Goal: Task Accomplishment & Management: Manage account settings

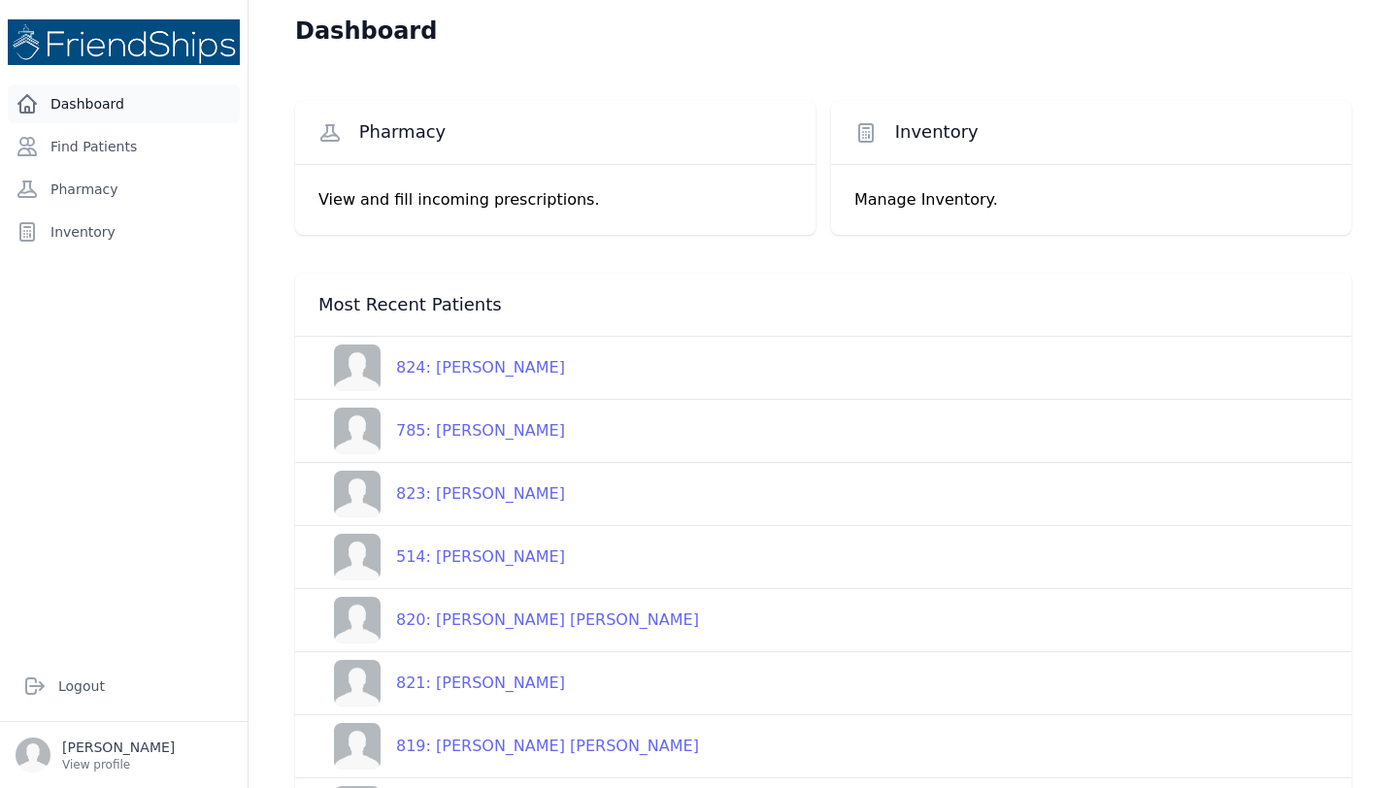
click at [84, 107] on link "Dashboard" at bounding box center [124, 103] width 232 height 39
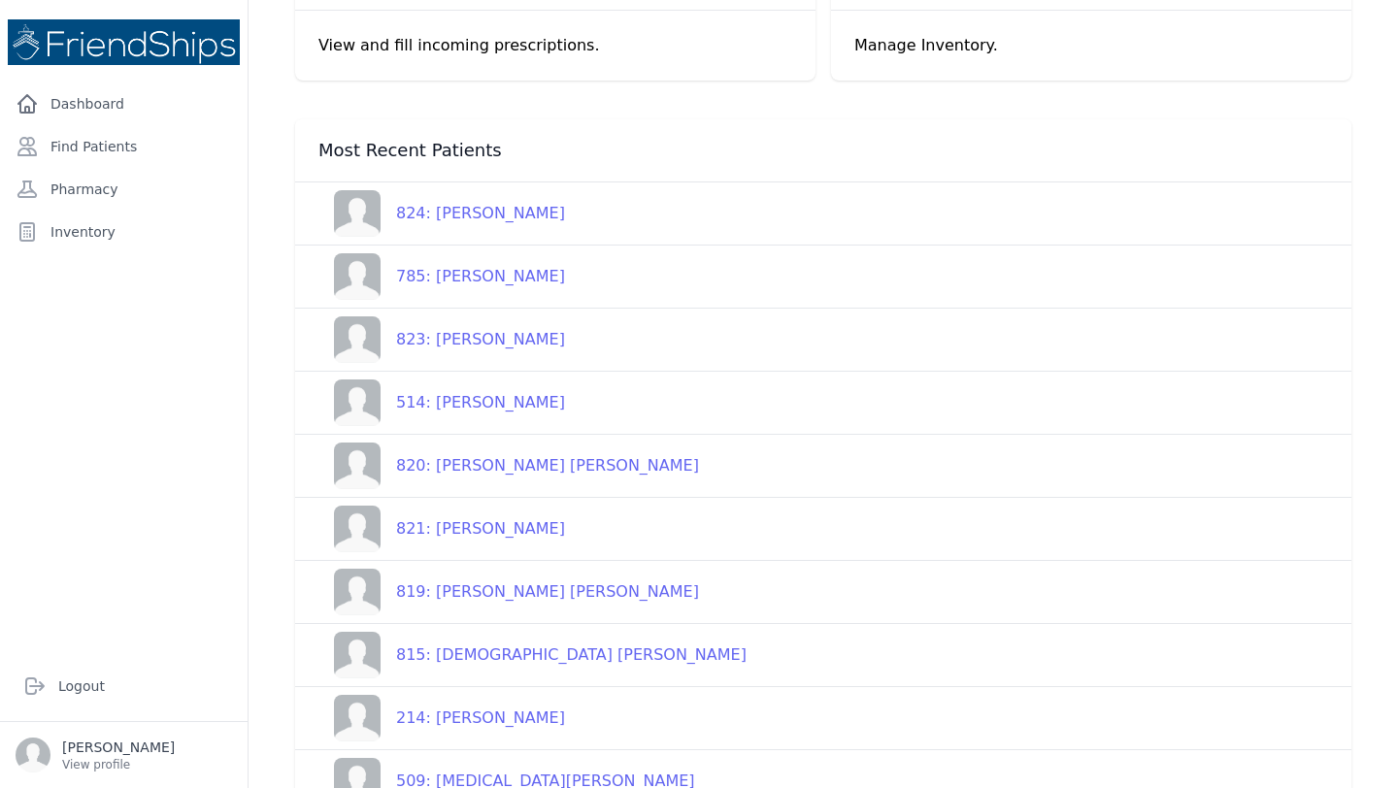
scroll to position [194, 0]
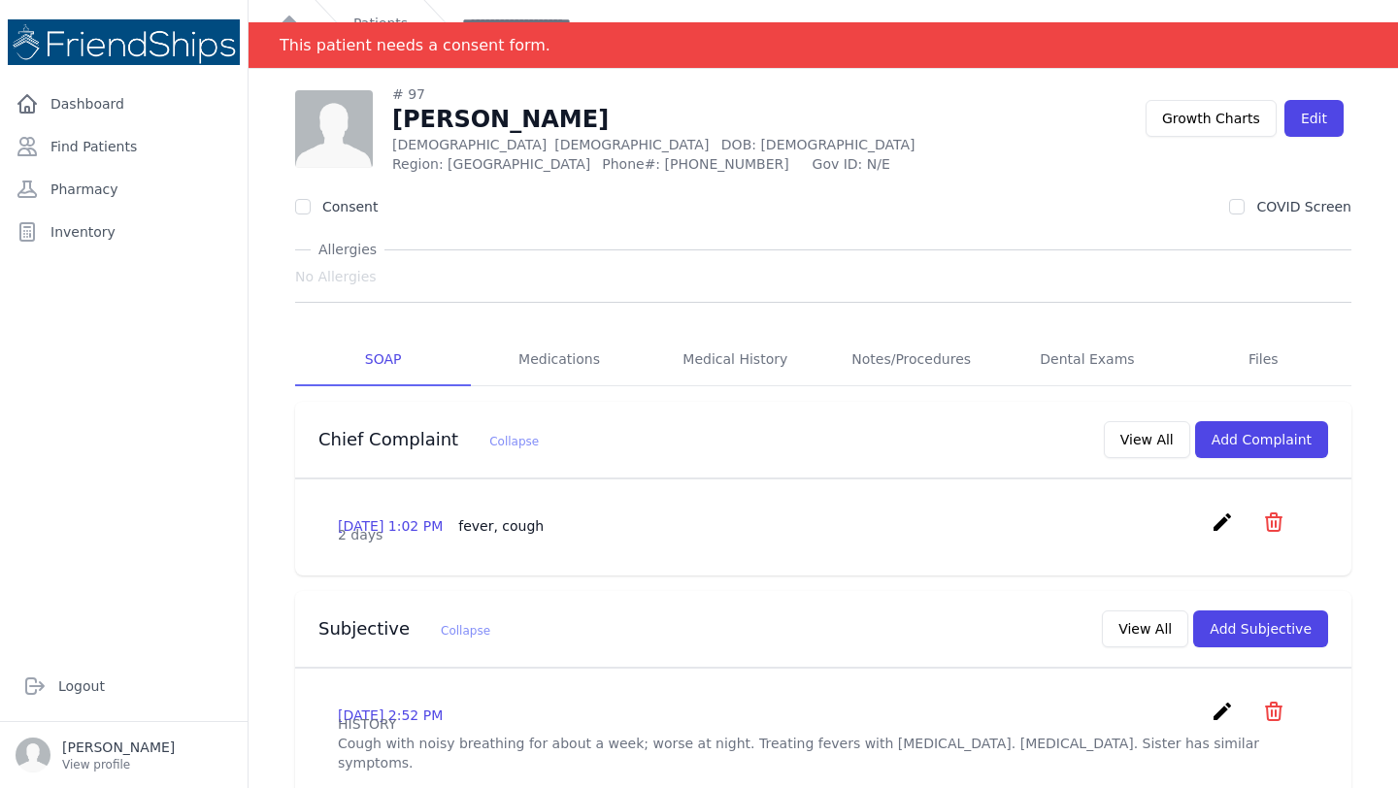
scroll to position [28, 0]
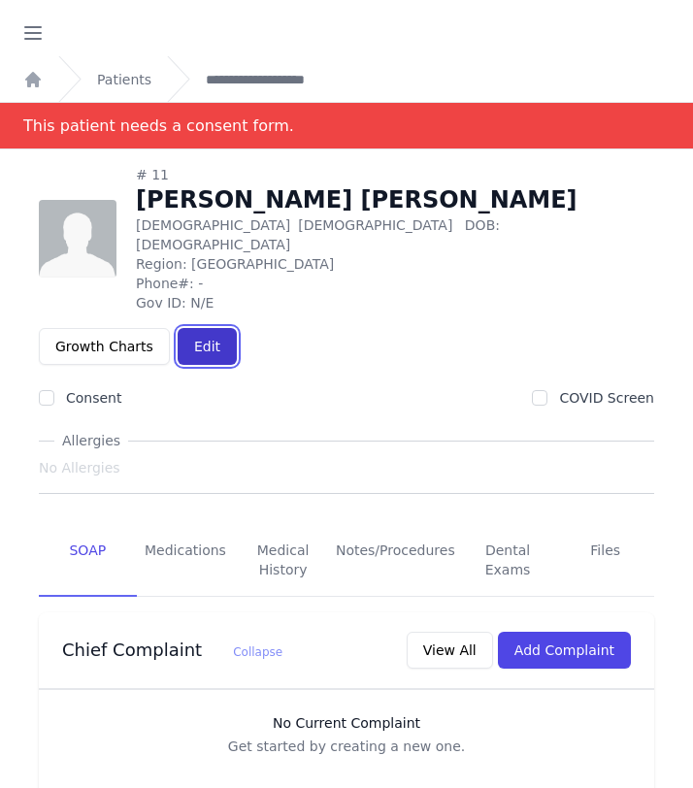
click at [237, 328] on link "Edit" at bounding box center [207, 346] width 59 height 37
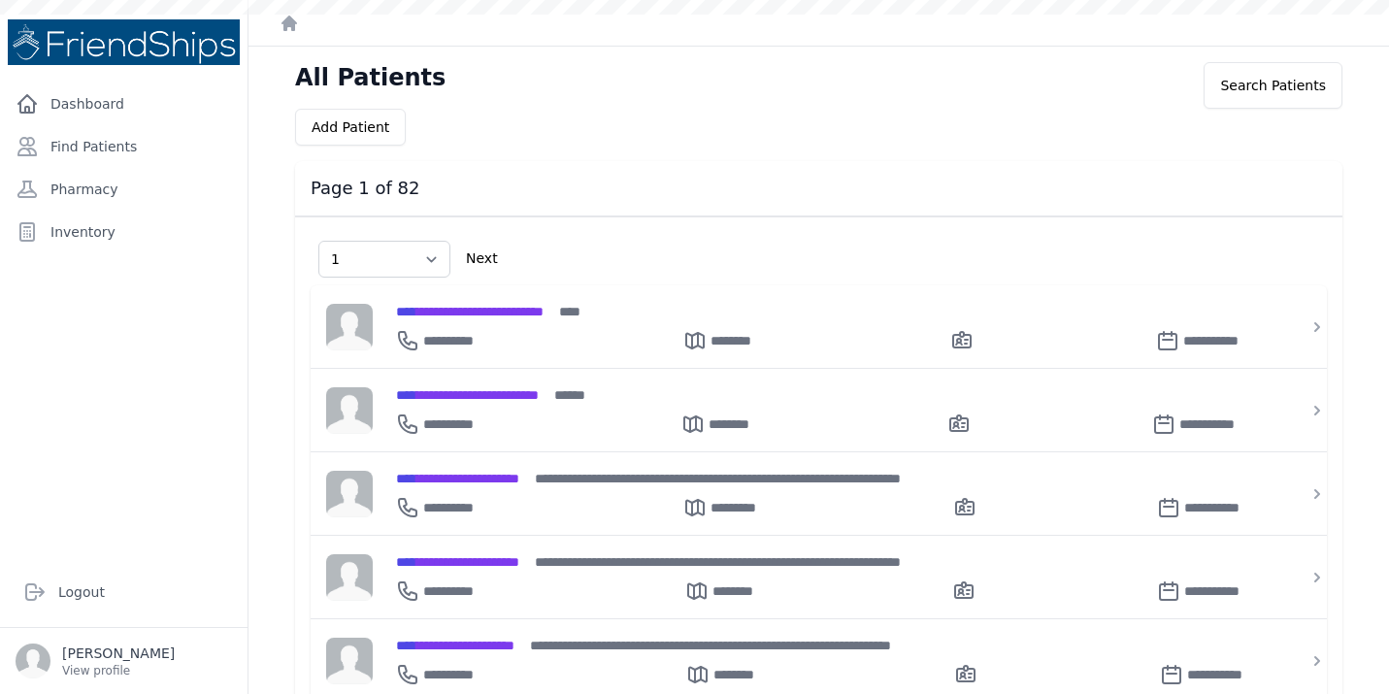
select select "1"
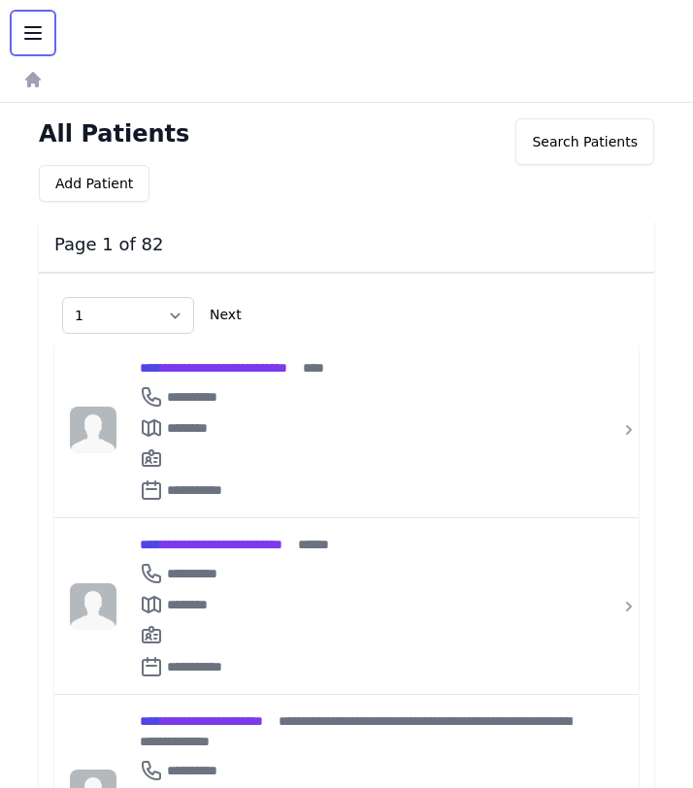
click at [35, 38] on icon "button" at bounding box center [33, 33] width 16 height 12
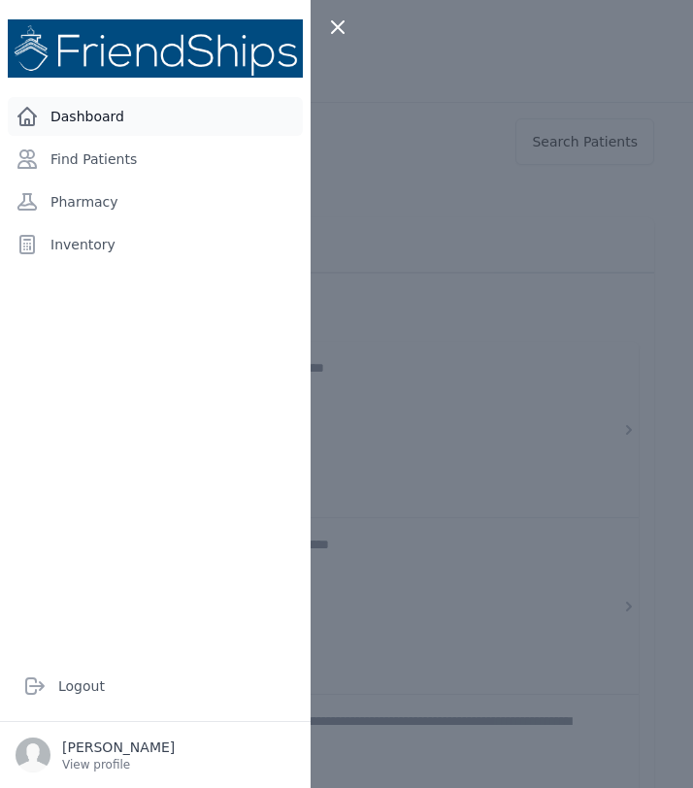
click at [81, 105] on link "Dashboard" at bounding box center [155, 116] width 295 height 39
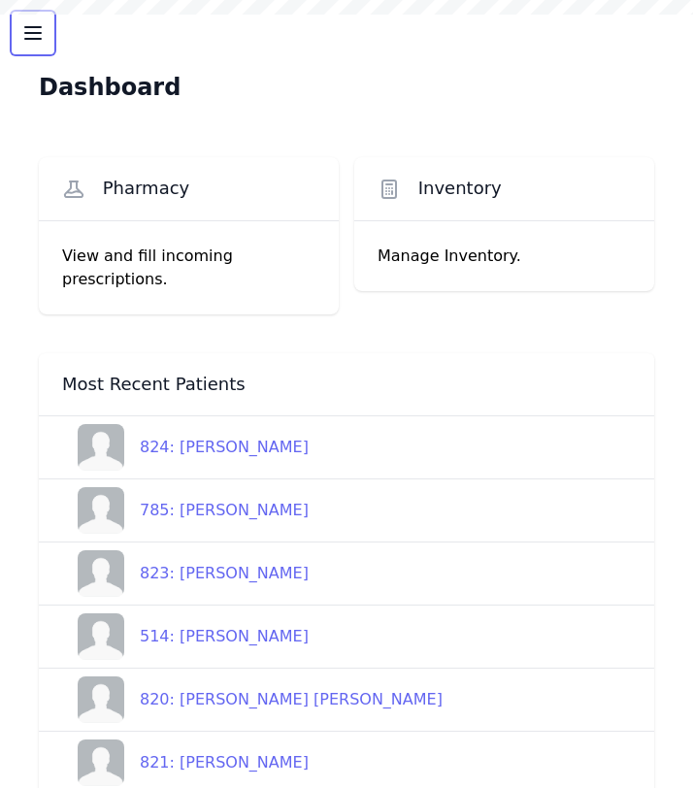
click at [30, 45] on button "Open sidebar" at bounding box center [33, 33] width 47 height 47
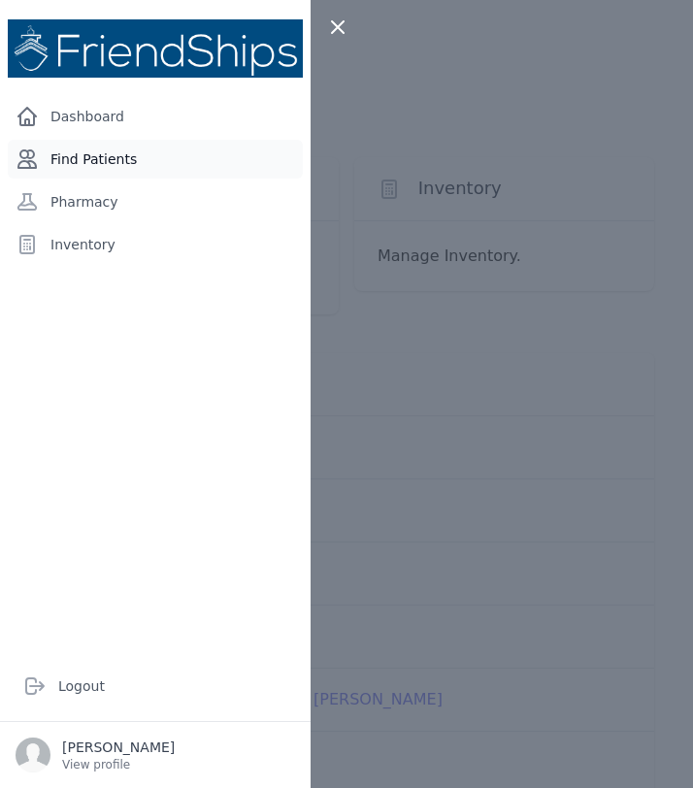
click at [92, 154] on link "Find Patients" at bounding box center [155, 159] width 295 height 39
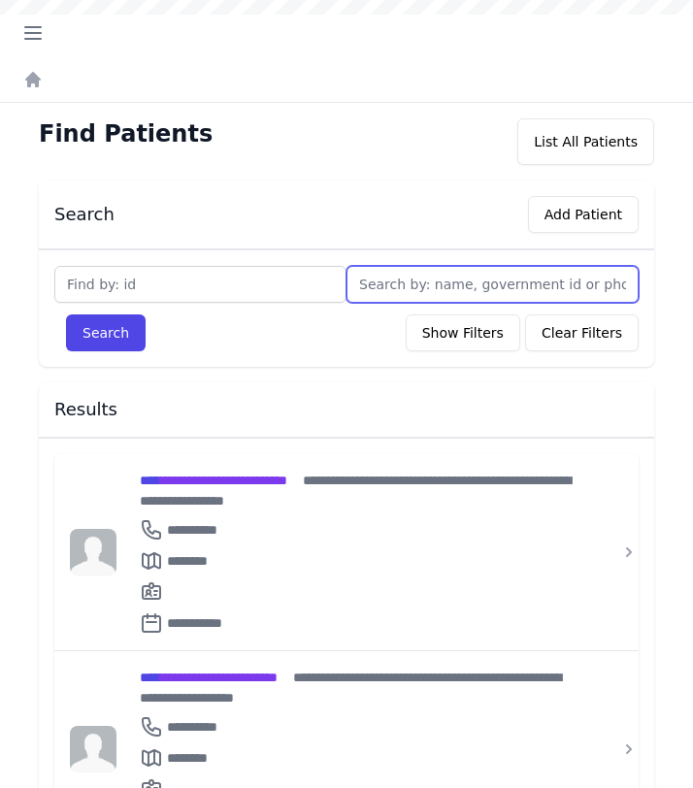
click at [409, 279] on input "text" at bounding box center [493, 284] width 292 height 37
type input "[PERSON_NAME]"
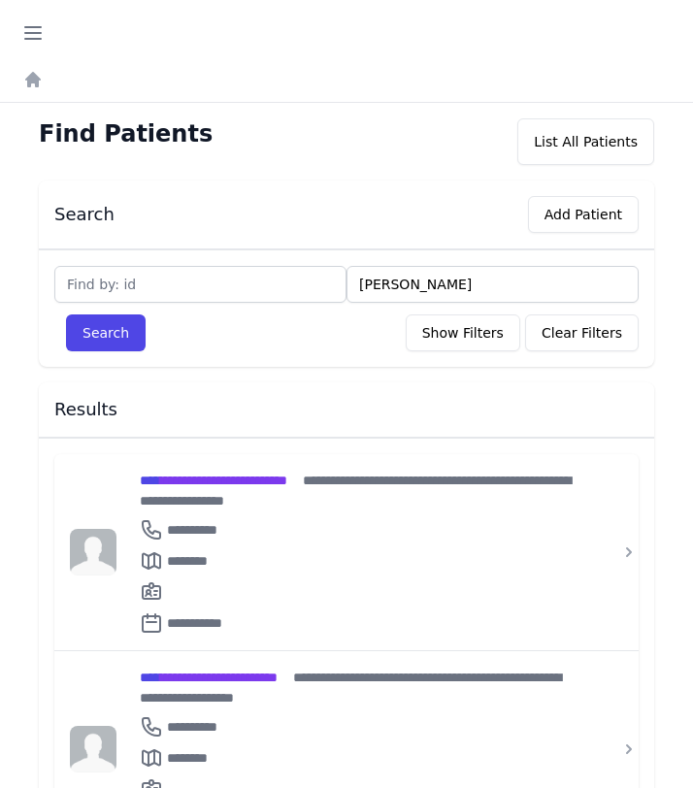
type input "[PERSON_NAME]"
click at [66, 315] on button "Search" at bounding box center [106, 333] width 80 height 37
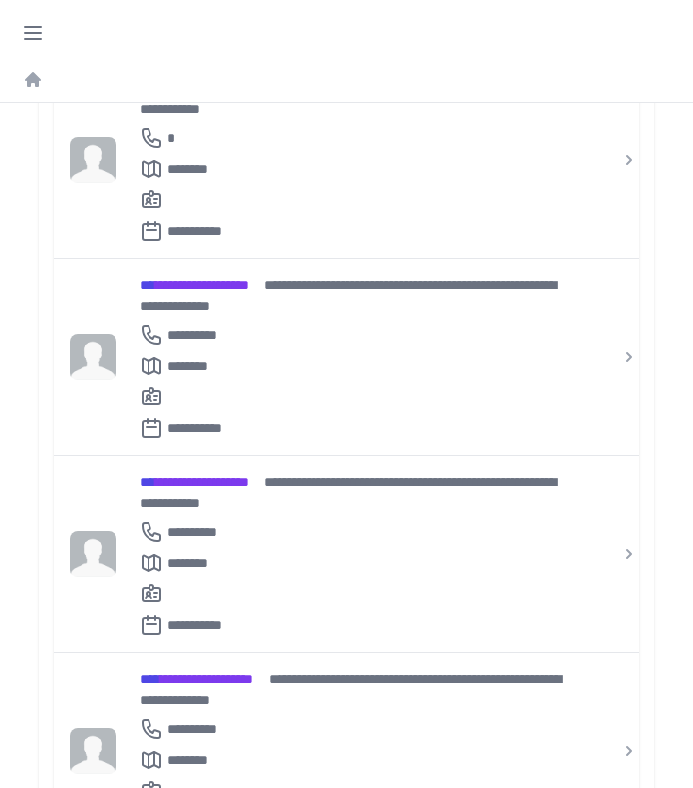
scroll to position [399, 0]
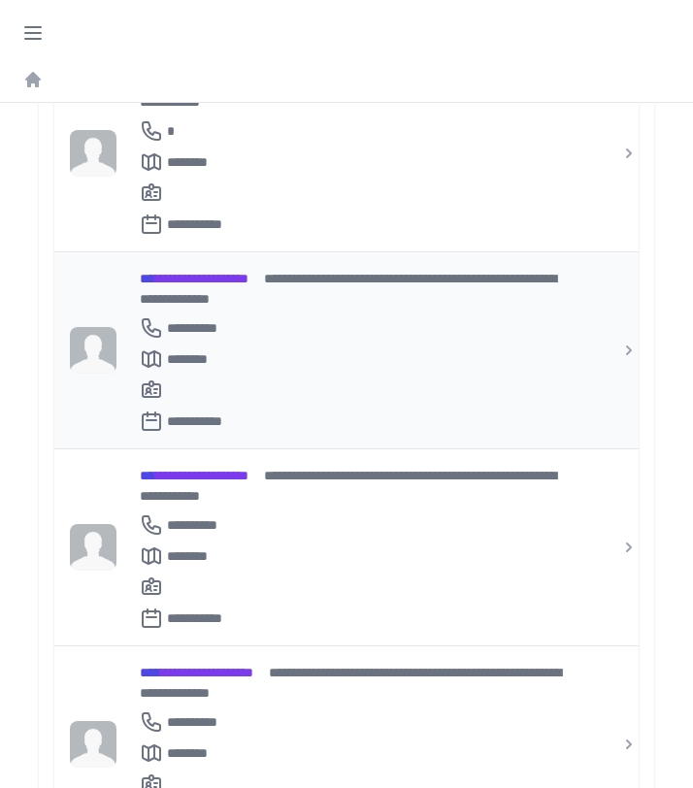
click at [212, 272] on span "**********" at bounding box center [194, 279] width 109 height 14
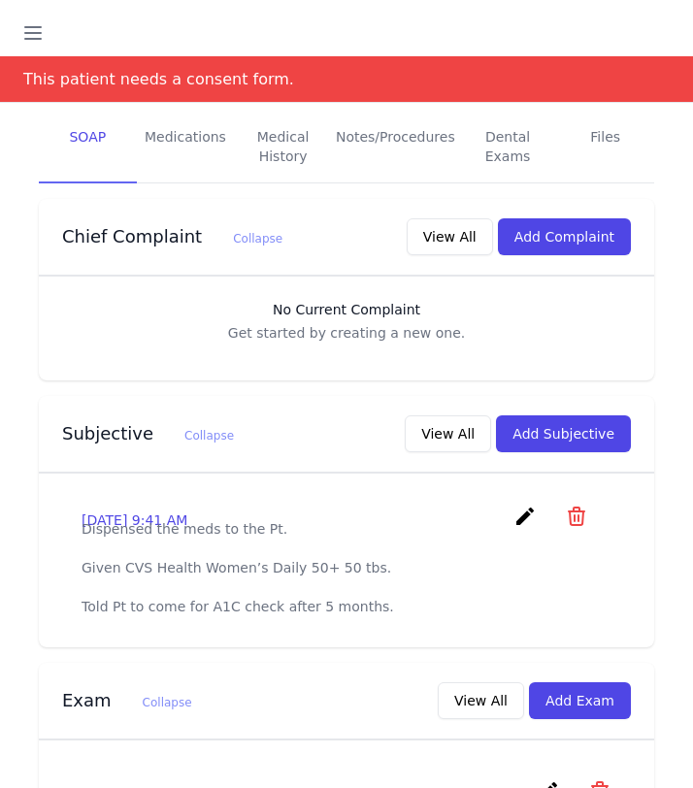
scroll to position [416, 0]
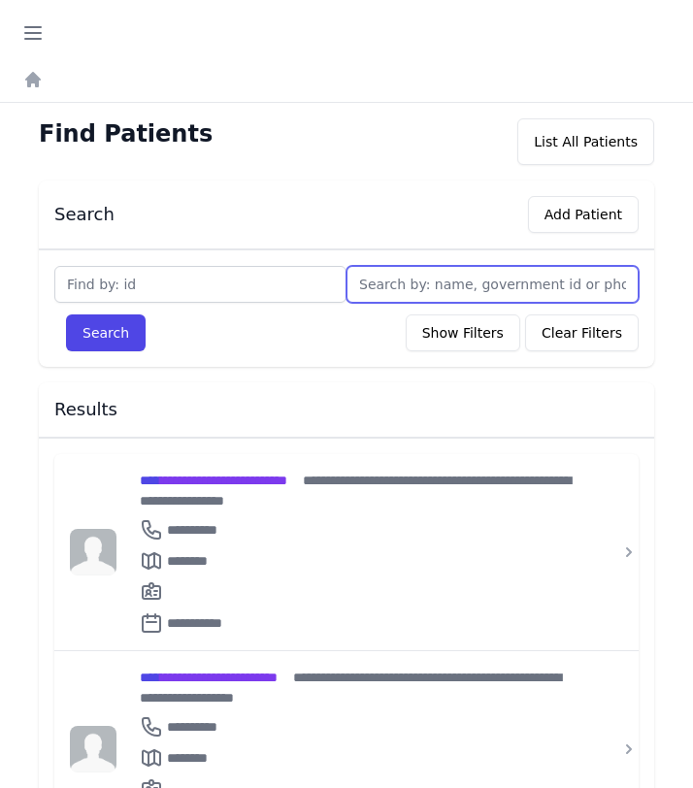
click at [417, 295] on input "text" at bounding box center [493, 284] width 292 height 37
type input "saleh"
type input "saleh sir"
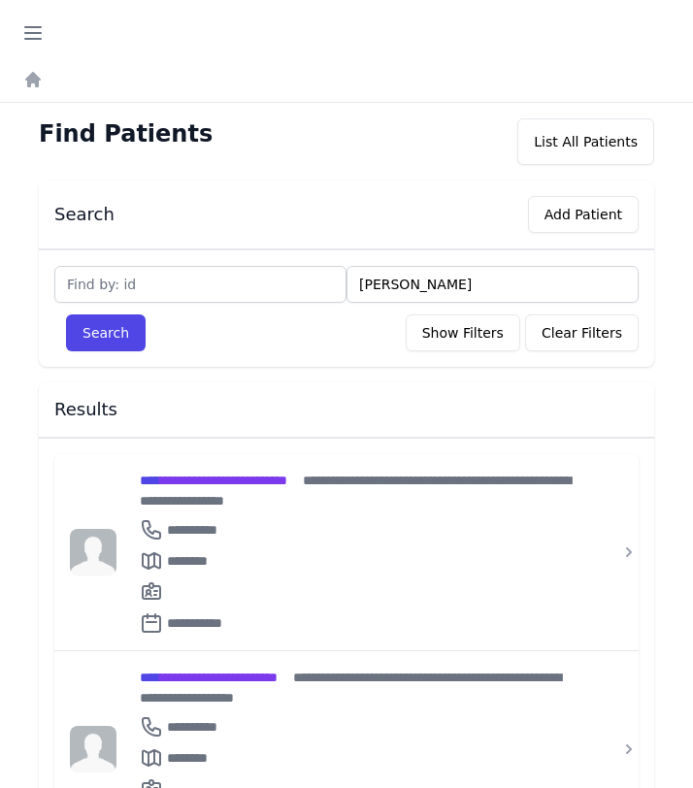
type input "saleh siran"
click at [66, 315] on button "Search" at bounding box center [106, 333] width 80 height 37
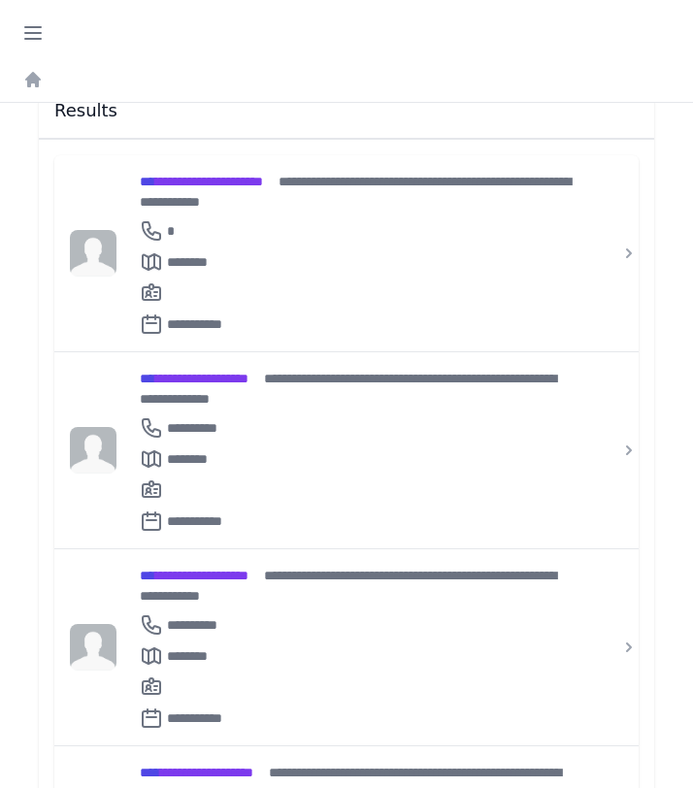
scroll to position [399, 0]
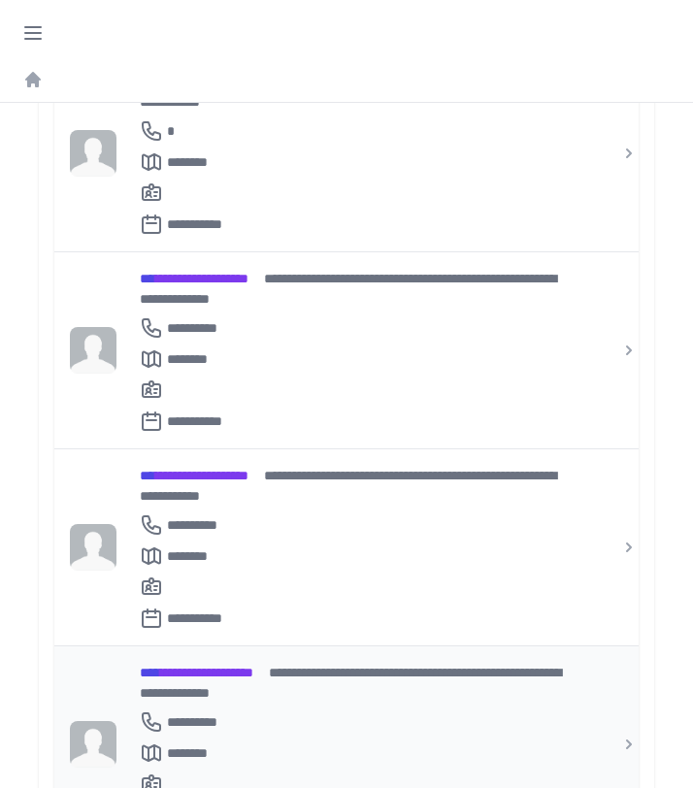
click at [253, 666] on span "**********" at bounding box center [197, 673] width 114 height 14
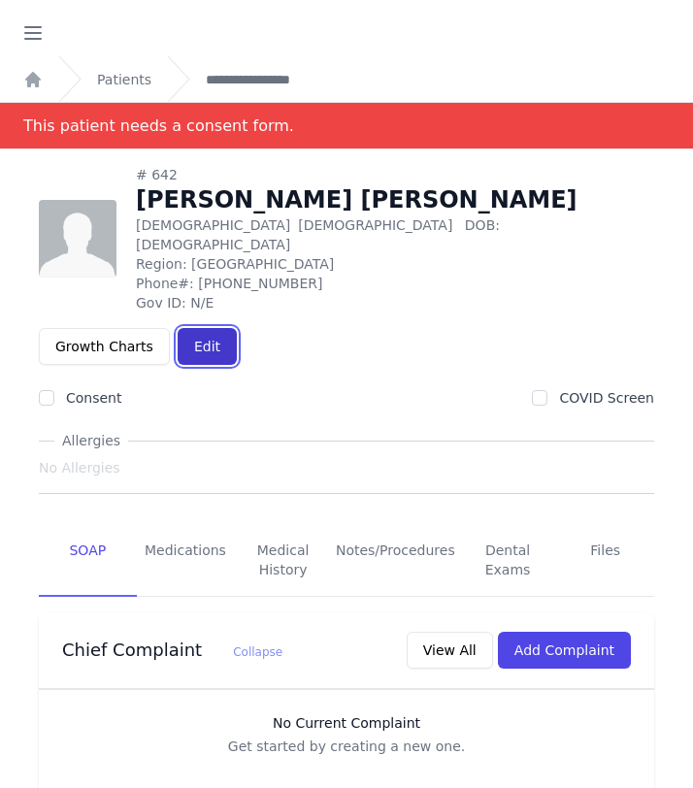
click at [237, 328] on link "Edit" at bounding box center [207, 346] width 59 height 37
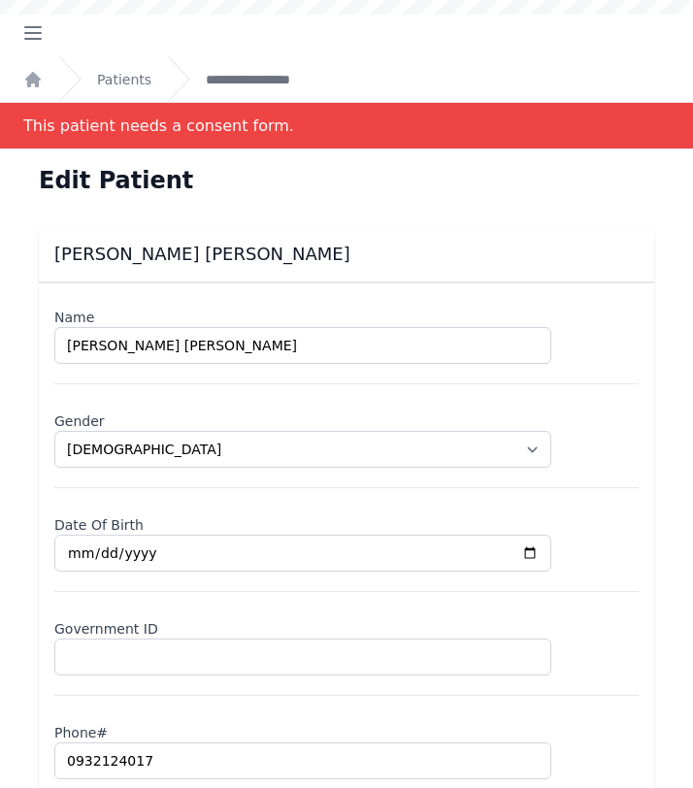
select select "[DEMOGRAPHIC_DATA]"
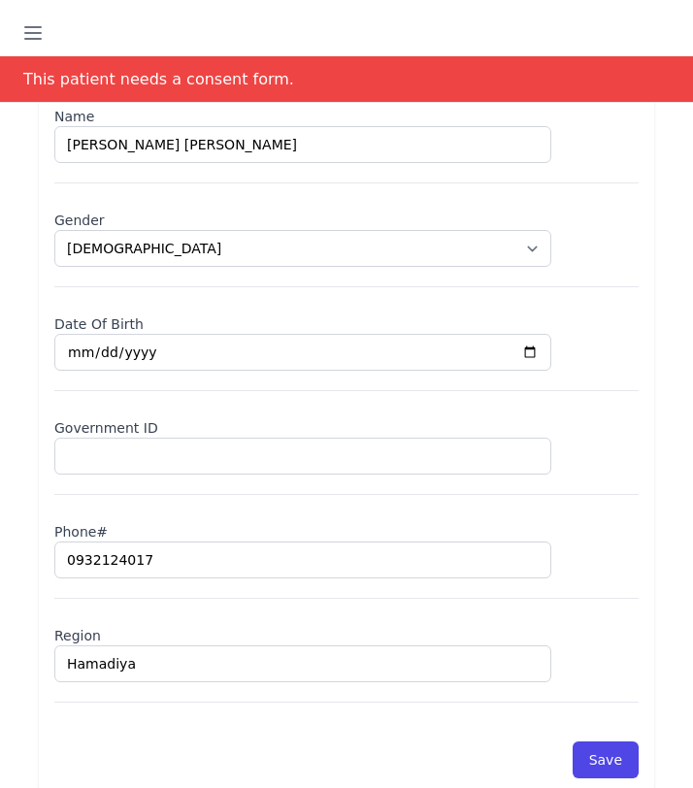
scroll to position [222, 0]
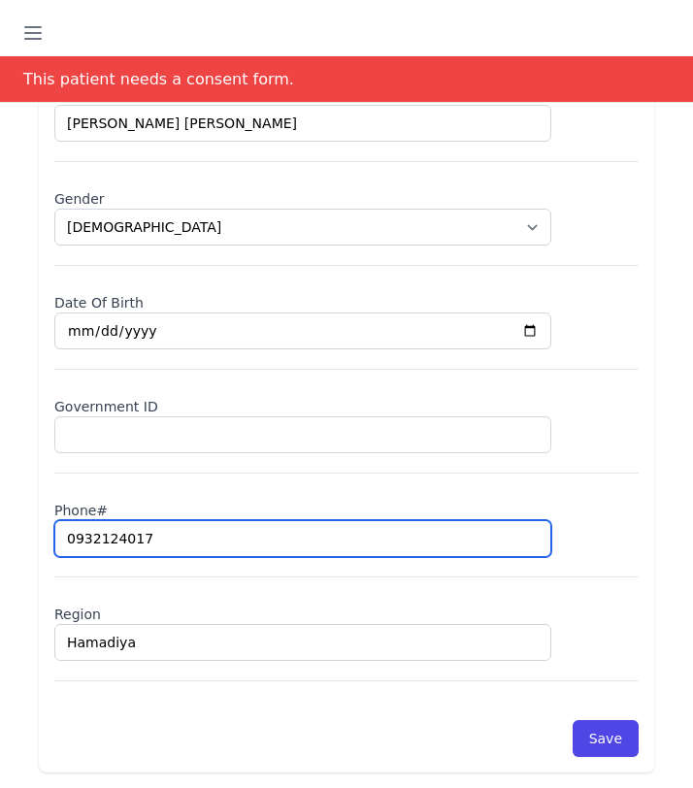
click at [96, 537] on input "0932124017" at bounding box center [302, 538] width 497 height 37
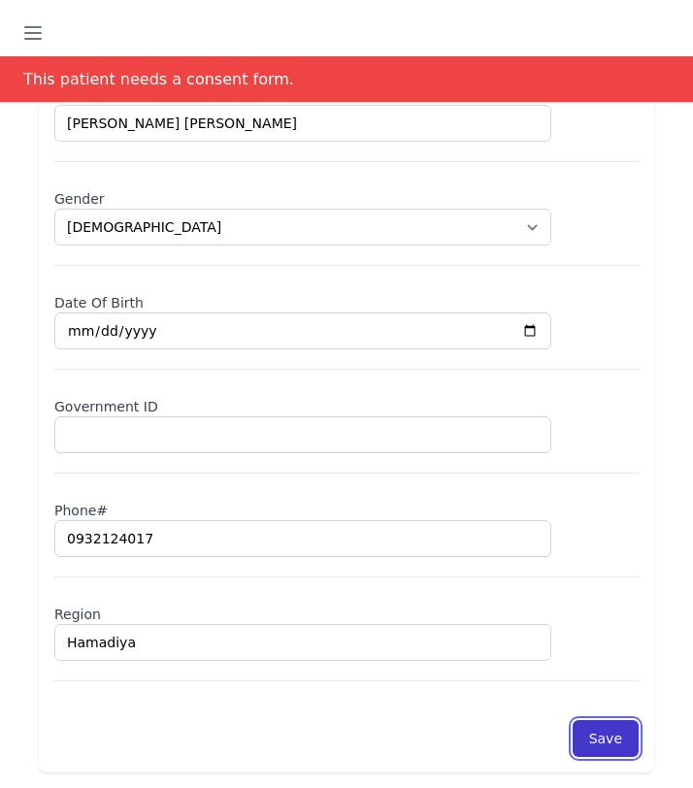
click at [601, 732] on button "Save" at bounding box center [606, 738] width 66 height 37
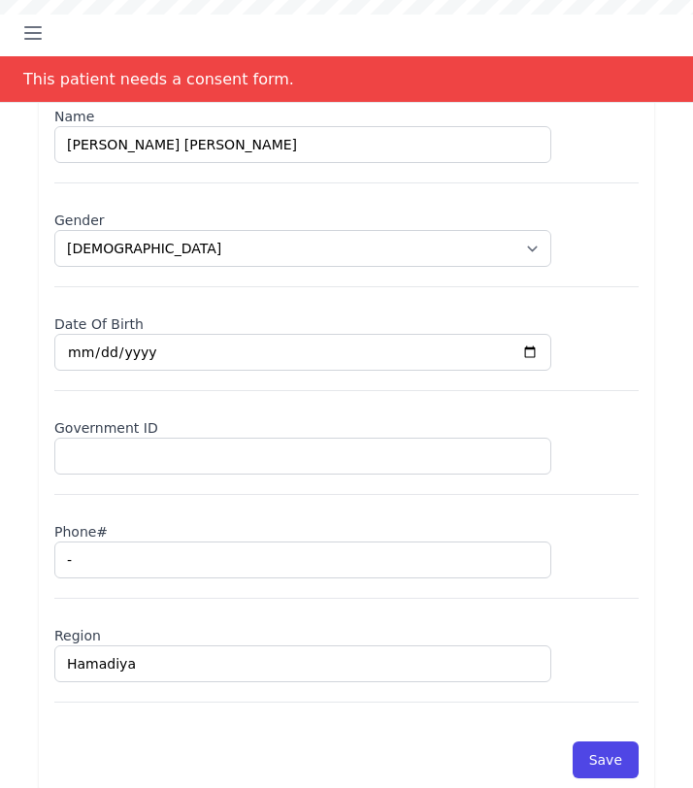
scroll to position [204, 0]
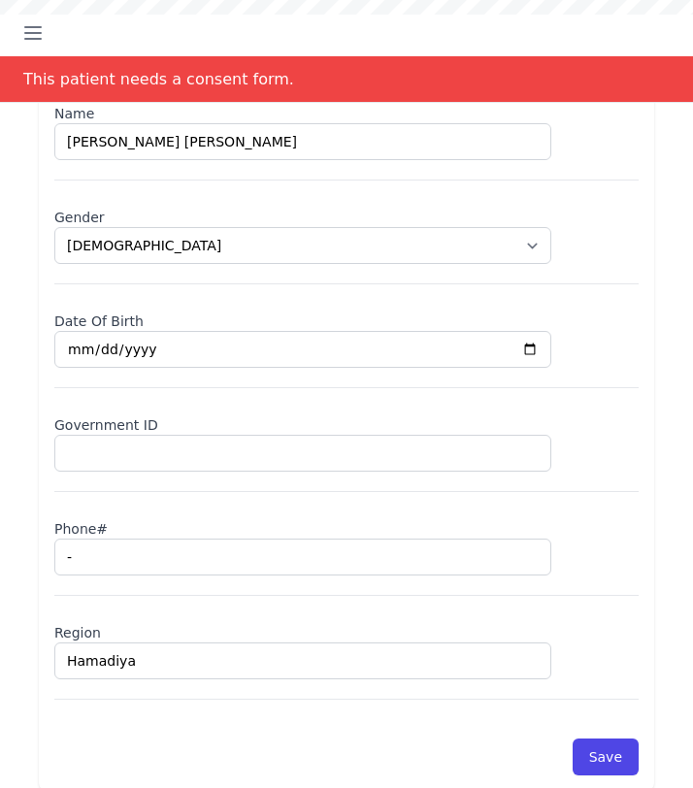
select select "[DEMOGRAPHIC_DATA]"
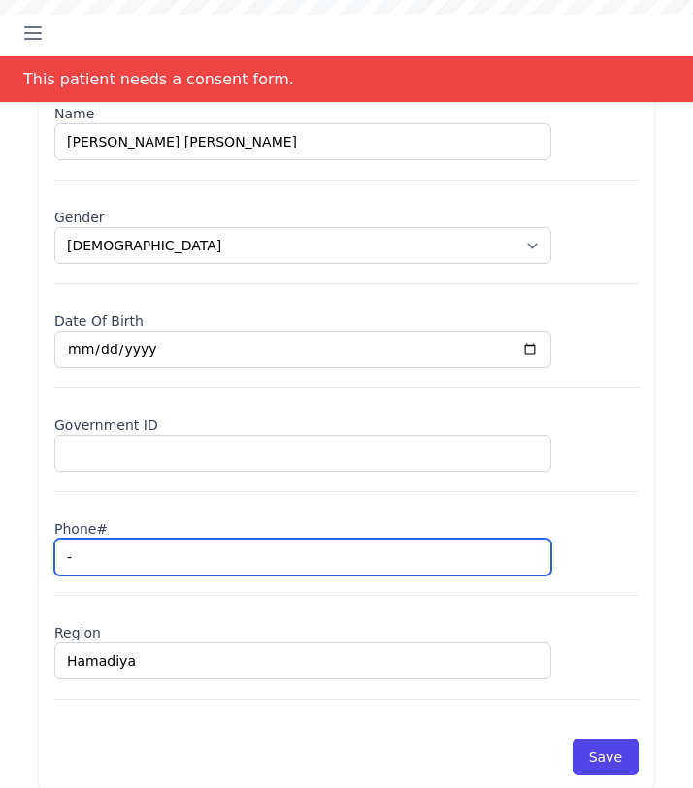
click at [109, 548] on input "-" at bounding box center [302, 557] width 497 height 37
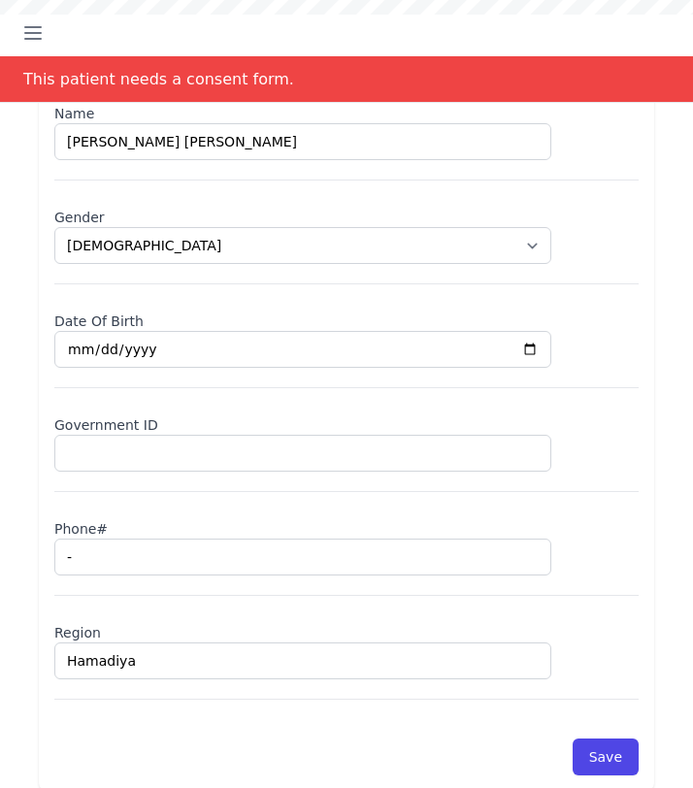
click at [109, 548] on input "-" at bounding box center [302, 557] width 497 height 37
type input "0932124017"
select select "[DEMOGRAPHIC_DATA]"
type input "0932124017"
click at [618, 756] on button "Save" at bounding box center [606, 757] width 66 height 37
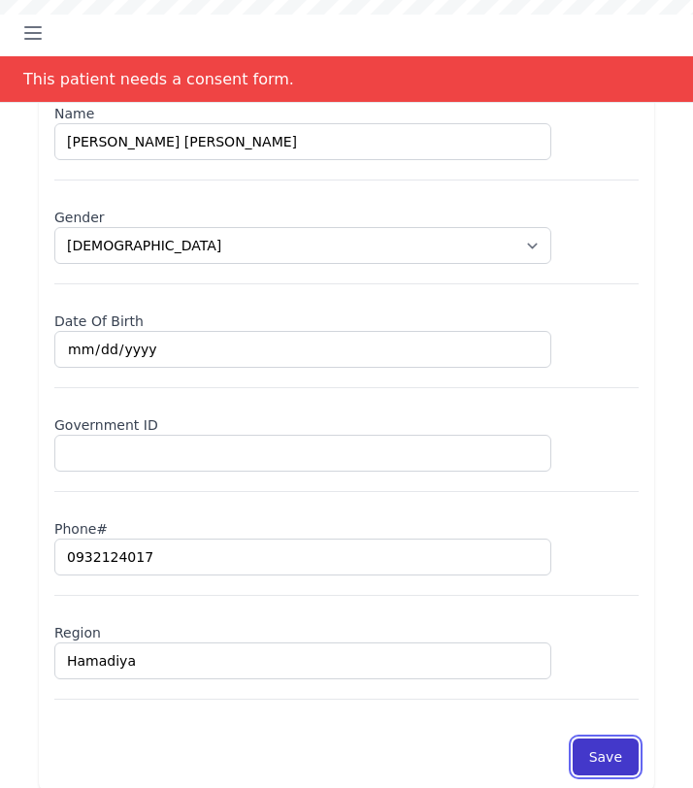
scroll to position [222, 0]
